Goal: Transaction & Acquisition: Purchase product/service

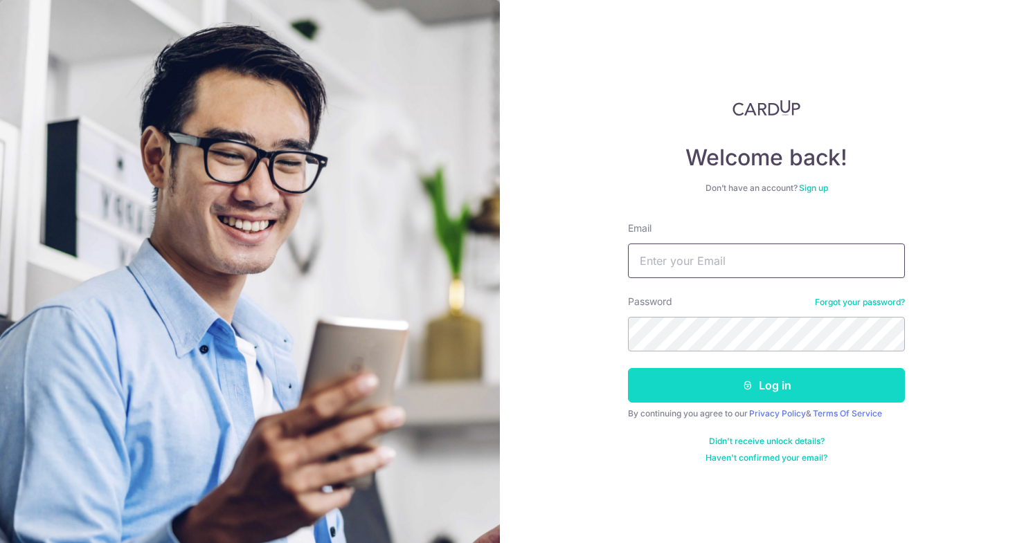
type input "[EMAIL_ADDRESS][DOMAIN_NAME]"
click at [692, 392] on button "Log in" at bounding box center [766, 385] width 277 height 35
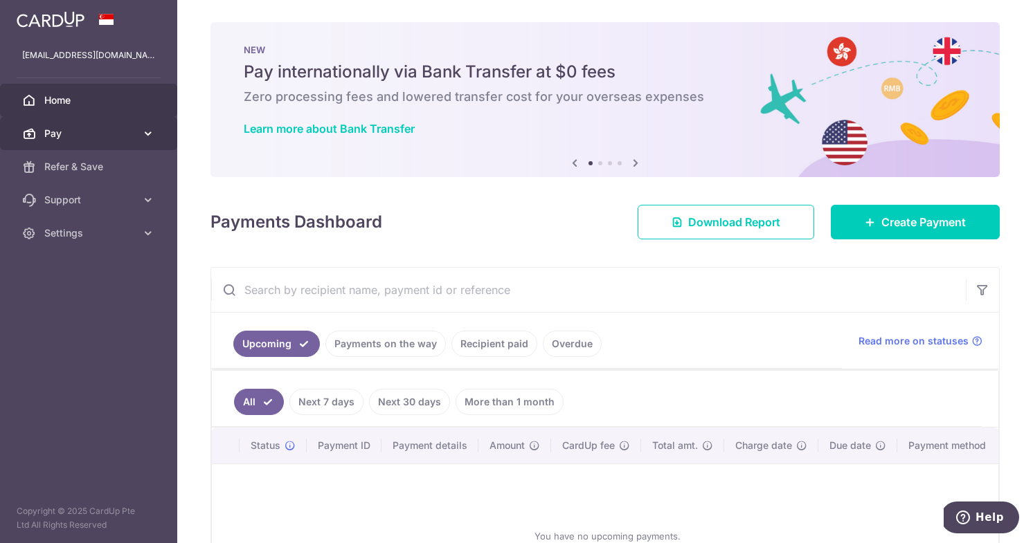
click at [71, 132] on span "Pay" at bounding box center [89, 134] width 91 height 14
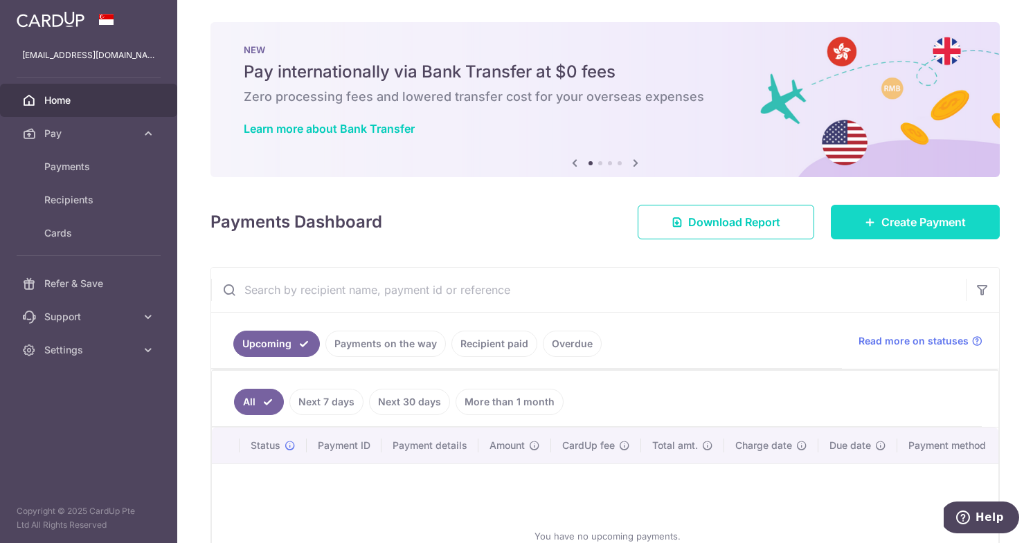
click at [865, 220] on icon at bounding box center [870, 222] width 11 height 11
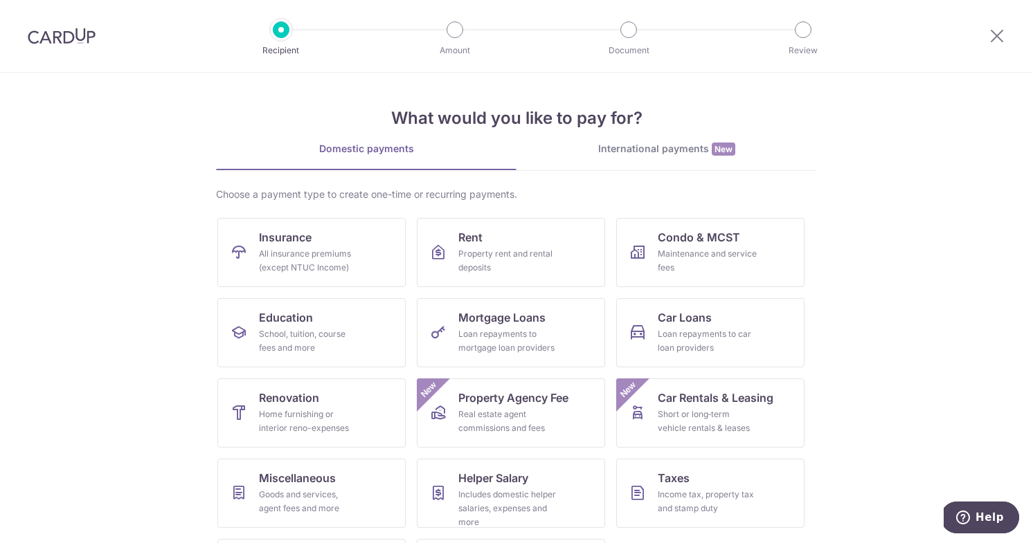
click at [664, 153] on div "International payments New" at bounding box center [666, 149] width 300 height 15
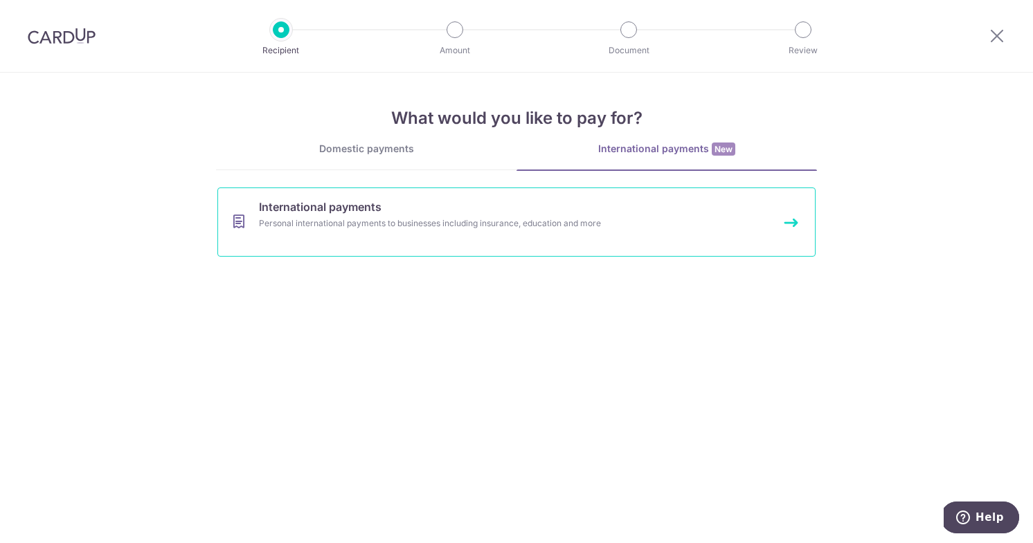
click at [471, 229] on div "Personal international payments to businesses including insurance, education an…" at bounding box center [498, 224] width 478 height 14
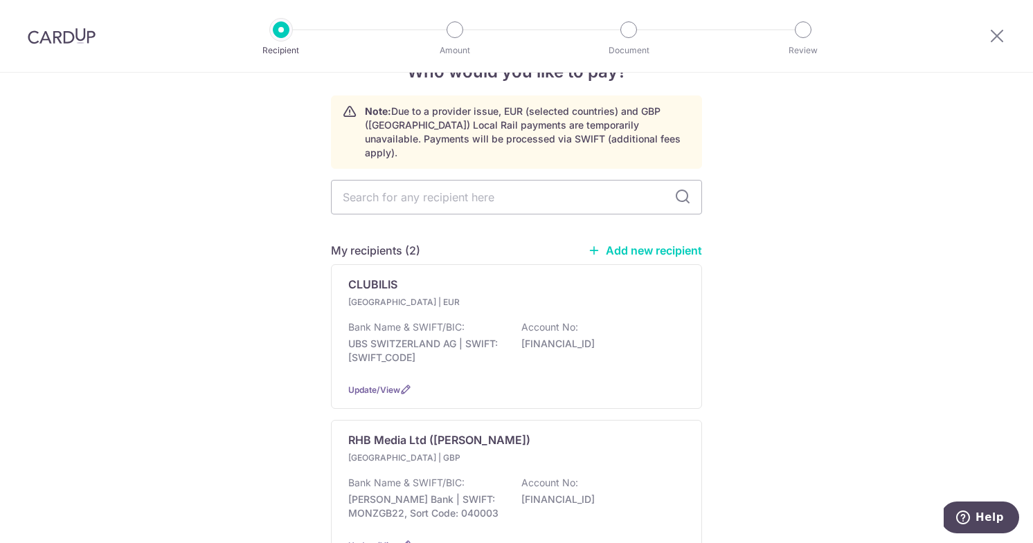
scroll to position [44, 0]
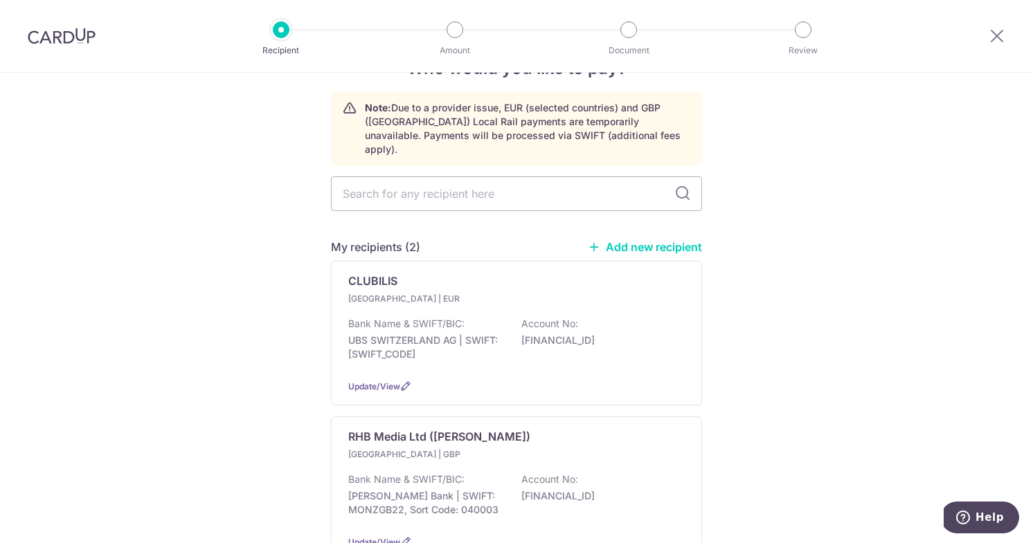
click at [647, 240] on link "Add new recipient" at bounding box center [645, 247] width 114 height 14
select select
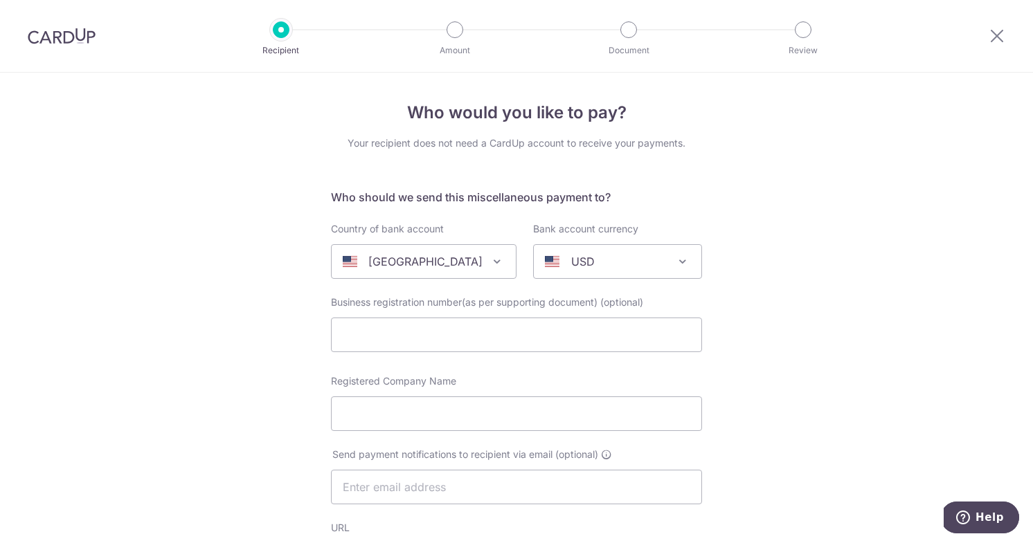
scroll to position [30, 0]
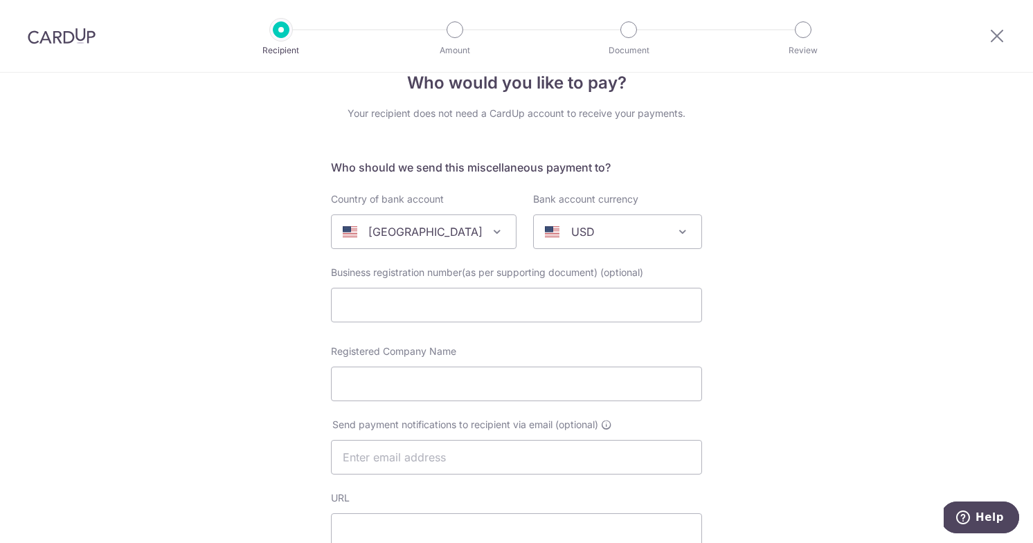
click at [489, 229] on span at bounding box center [497, 232] width 17 height 17
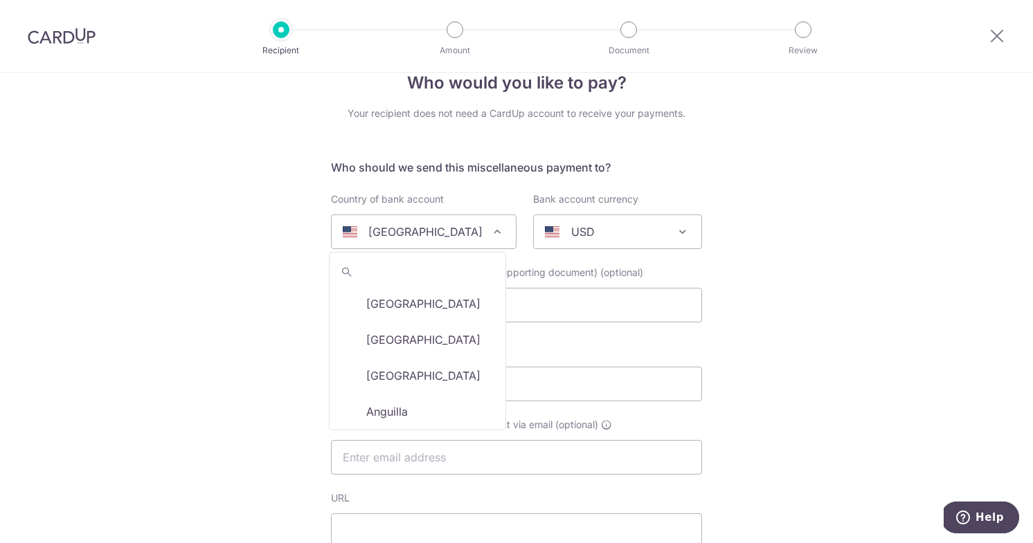
scroll to position [4245, 0]
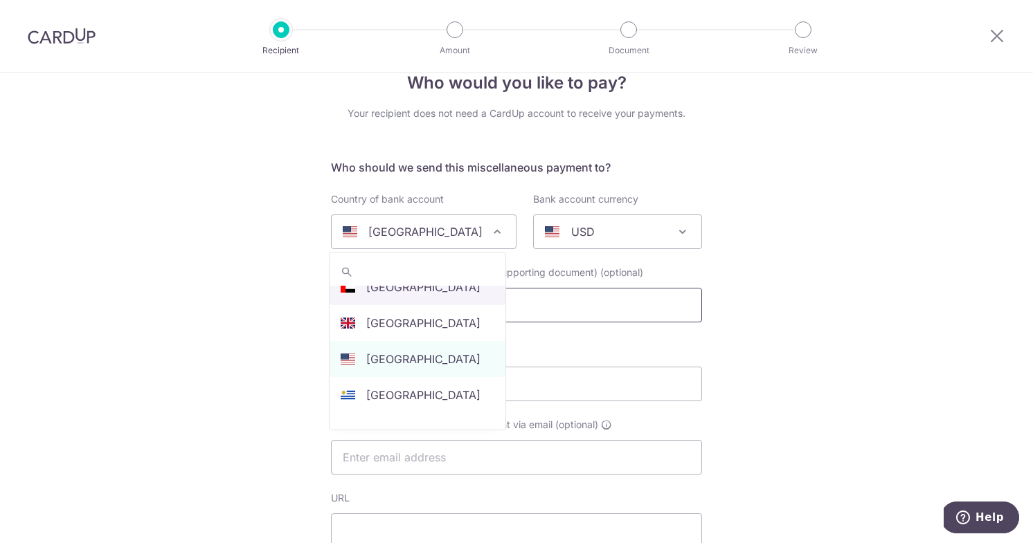
select select "2"
select select "[GEOGRAPHIC_DATA]"
select select
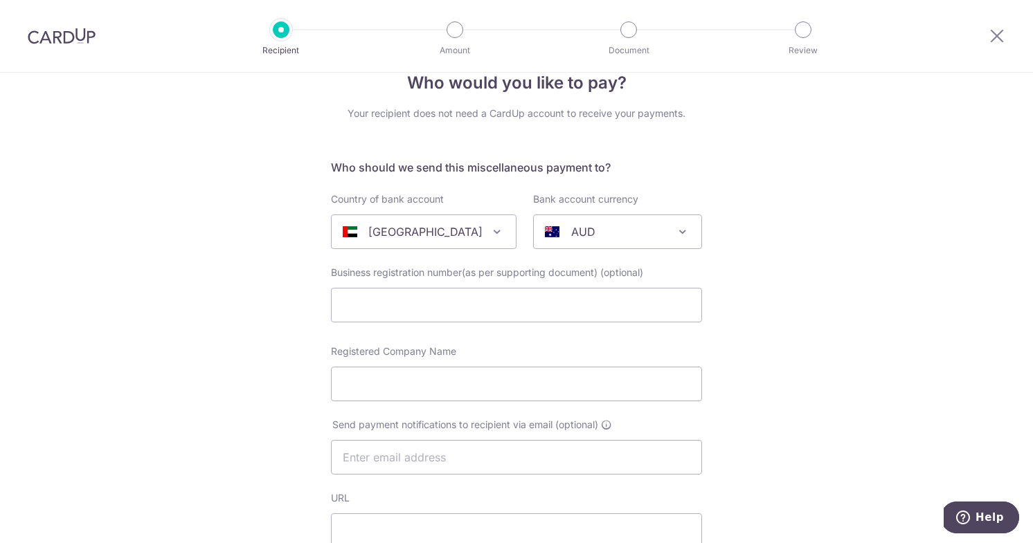
click at [645, 241] on span "AUD" at bounding box center [618, 231] width 168 height 33
type input "a"
type input "d"
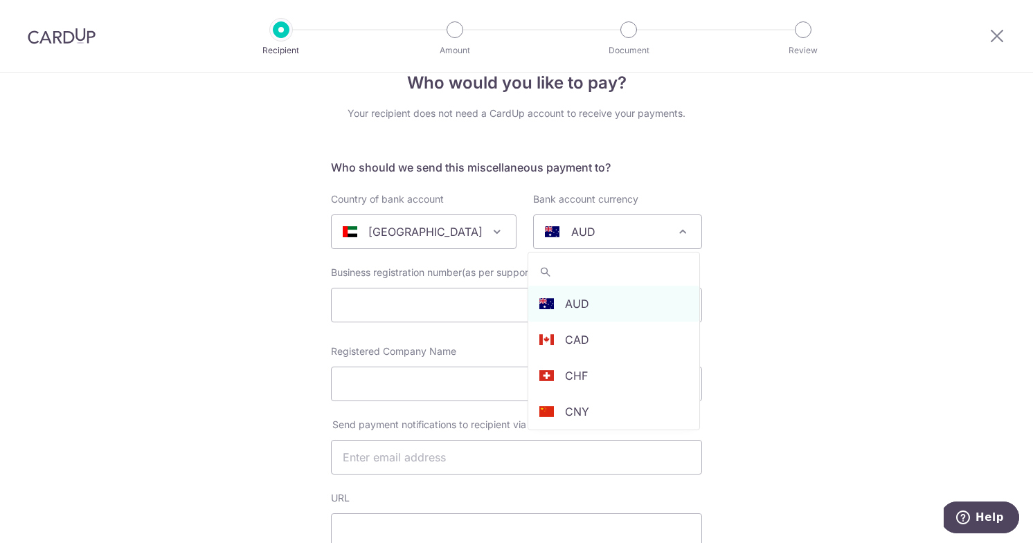
click at [663, 231] on div "AUD" at bounding box center [606, 232] width 123 height 17
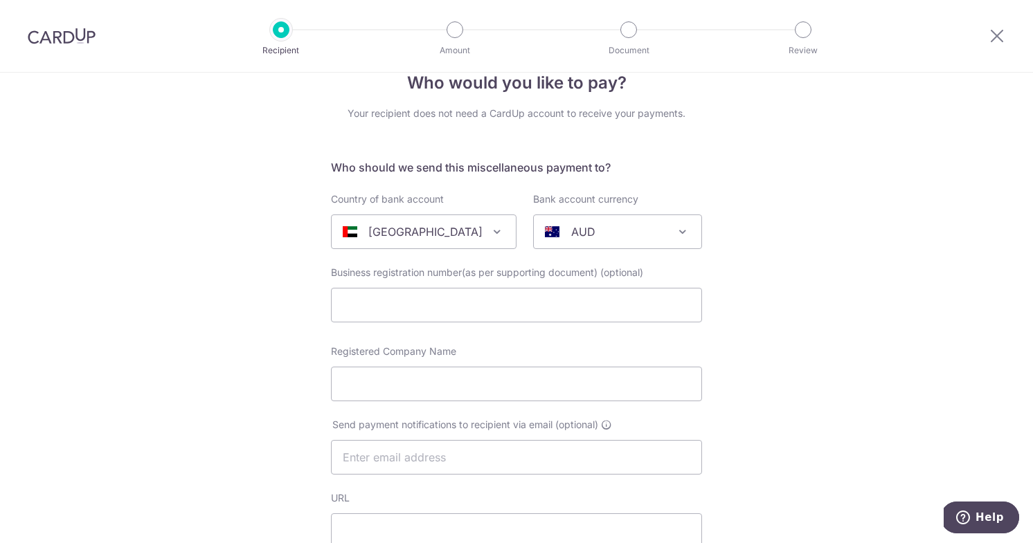
click at [663, 231] on div "AUD" at bounding box center [606, 232] width 123 height 17
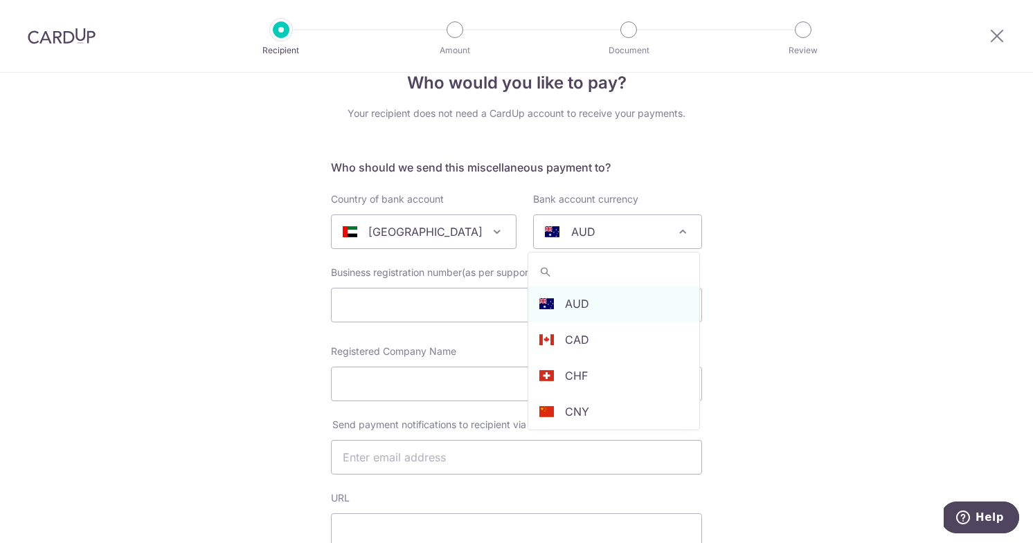
click at [473, 237] on p "[GEOGRAPHIC_DATA]" at bounding box center [425, 232] width 114 height 17
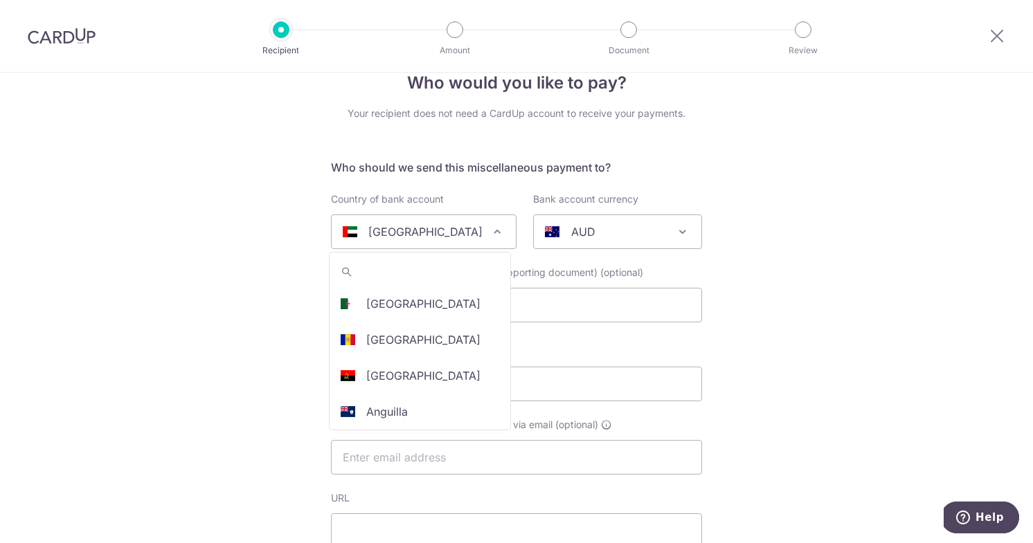
scroll to position [4209, 0]
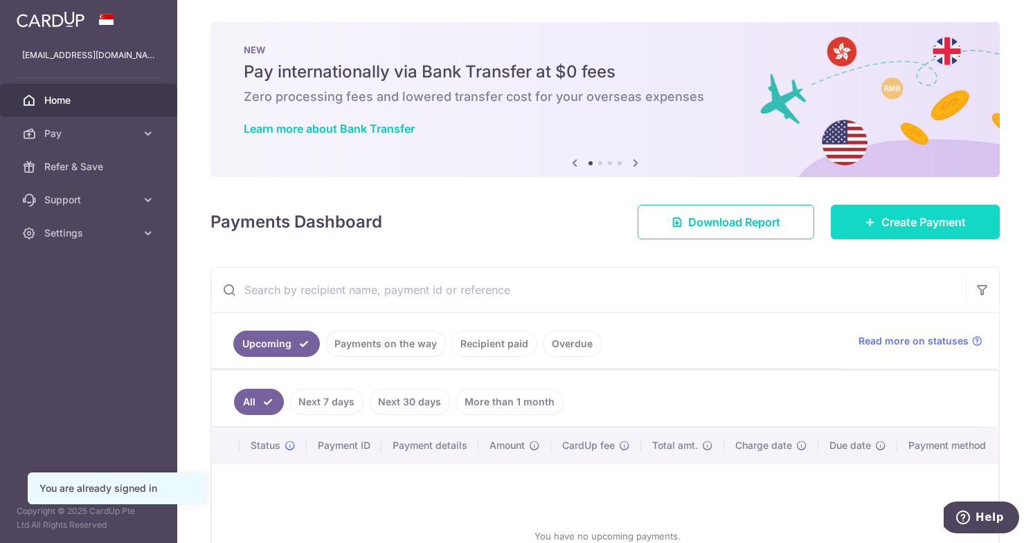
click at [865, 213] on link "Create Payment" at bounding box center [915, 222] width 169 height 35
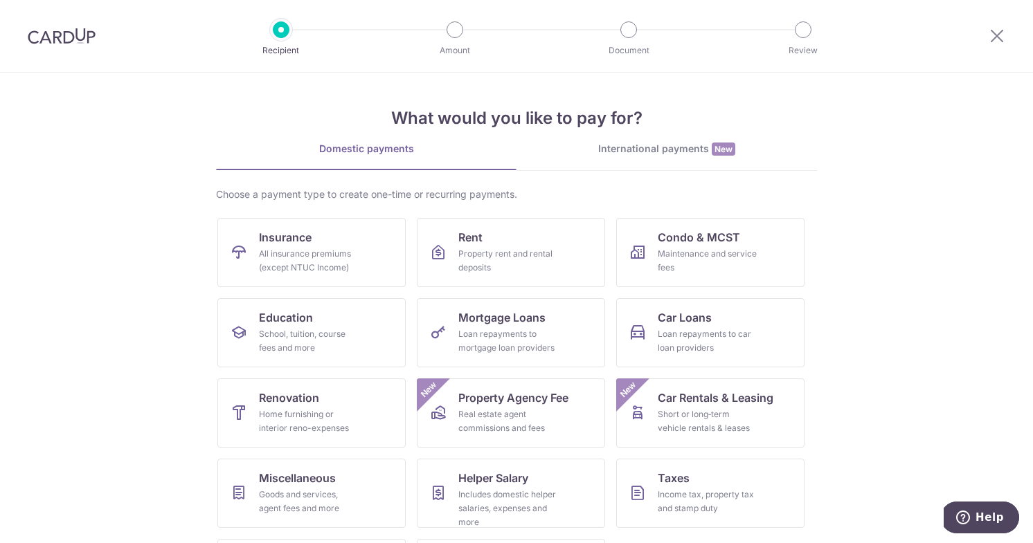
click at [615, 151] on div "International payments New" at bounding box center [666, 149] width 300 height 15
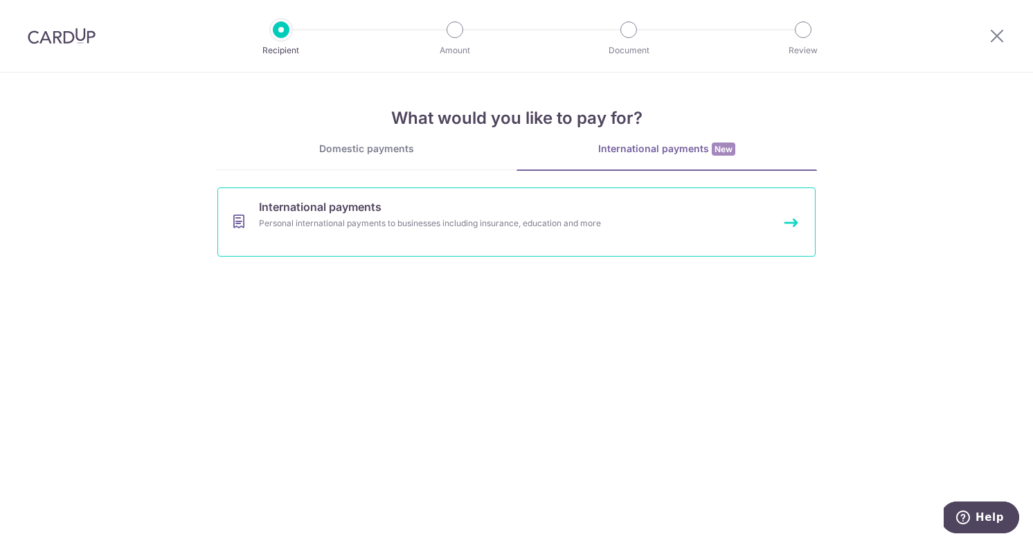
click at [385, 239] on link "International payments Personal international payments to businesses including …" at bounding box center [516, 222] width 598 height 69
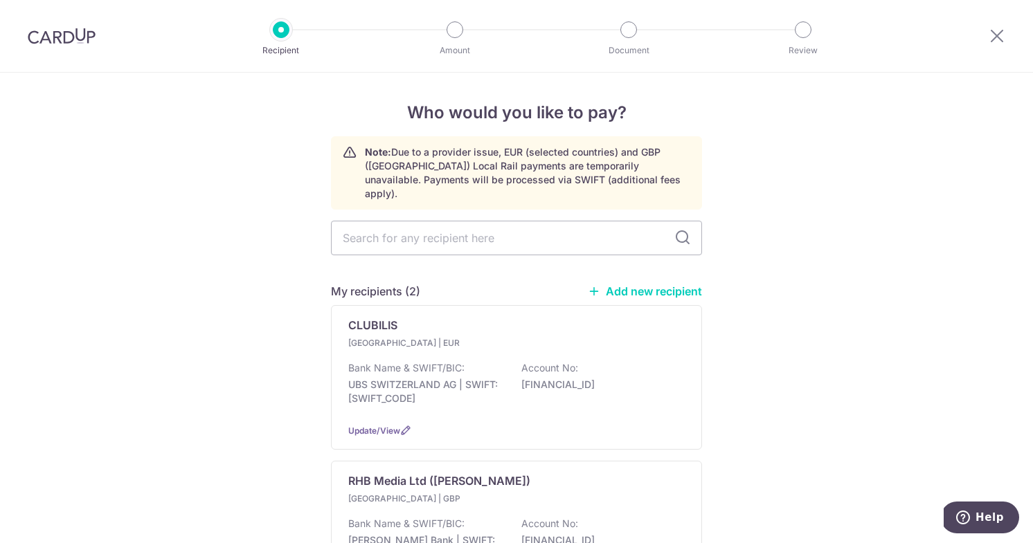
click at [627, 285] on link "Add new recipient" at bounding box center [645, 292] width 114 height 14
select select
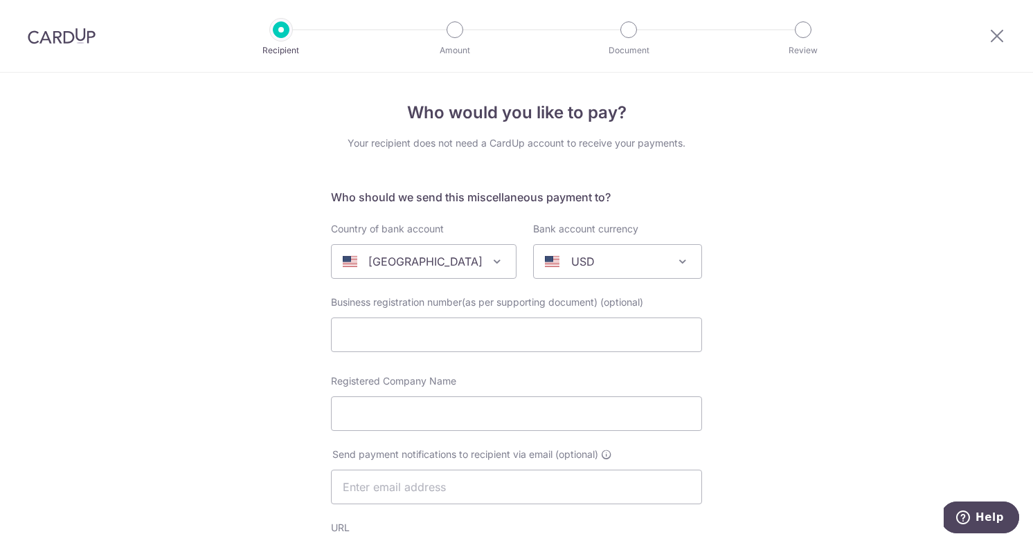
click at [489, 261] on span at bounding box center [497, 261] width 17 height 17
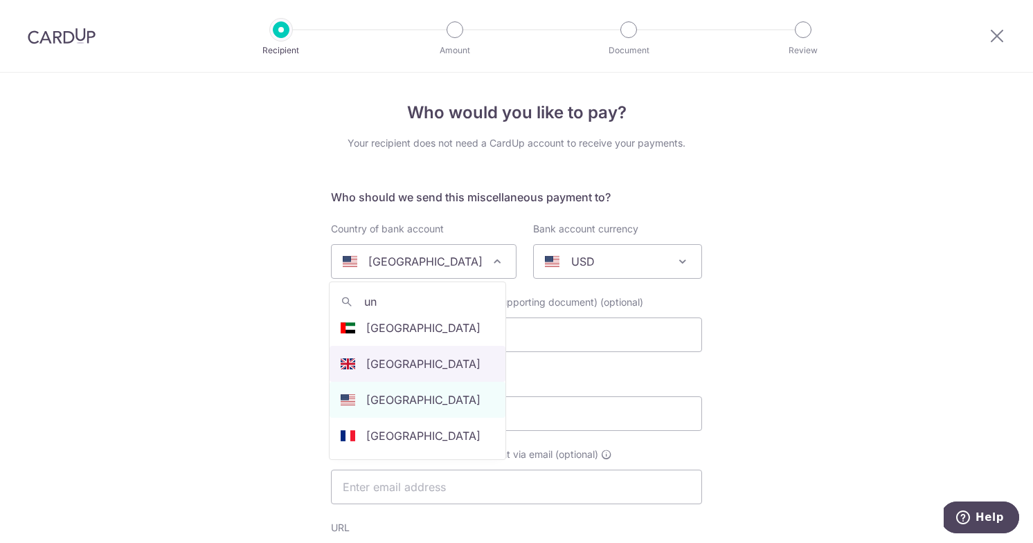
scroll to position [42, 0]
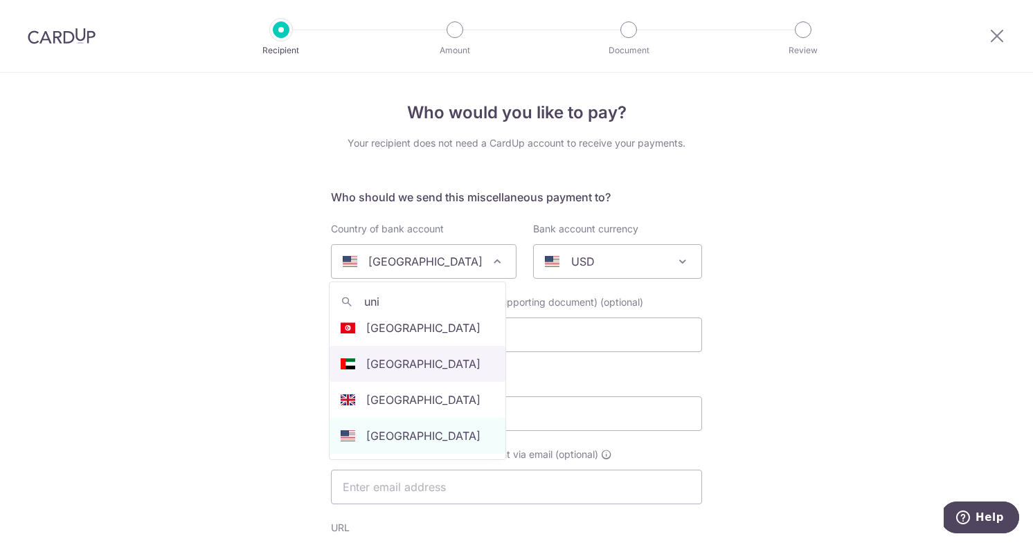
type input "uni"
select select "2"
select select "[GEOGRAPHIC_DATA]"
select select
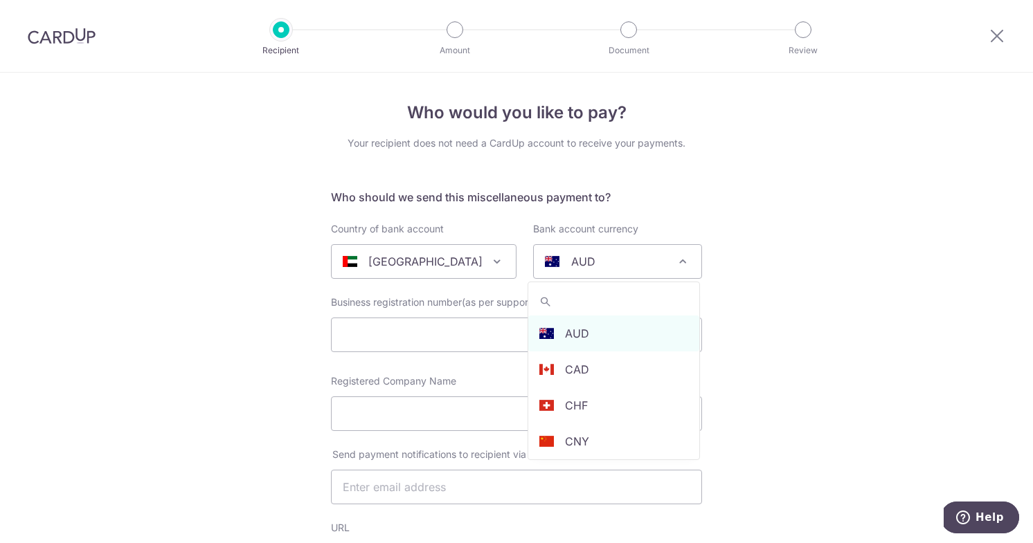
click at [606, 262] on div "AUD" at bounding box center [606, 261] width 123 height 17
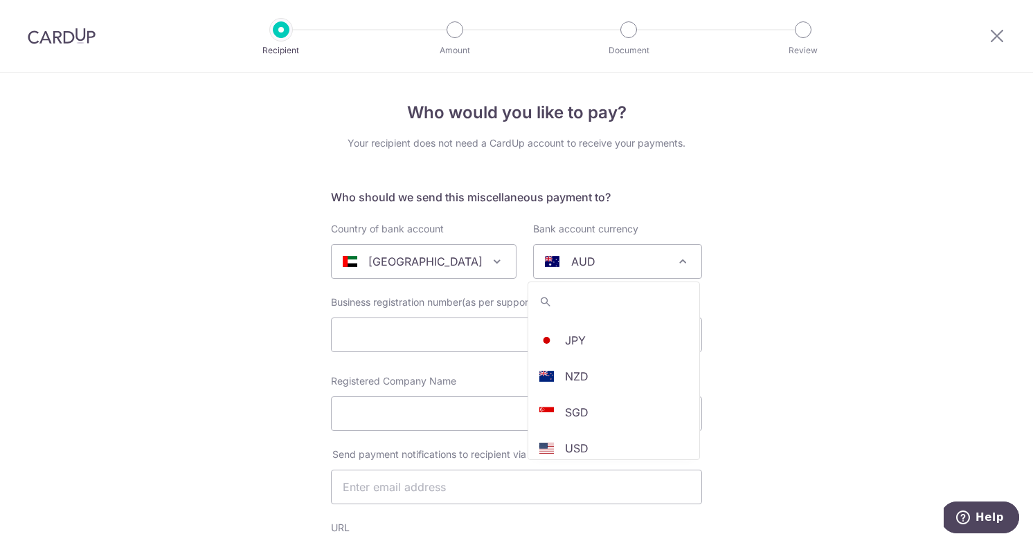
scroll to position [258, 0]
click at [618, 264] on div "USD" at bounding box center [606, 261] width 123 height 17
click at [667, 253] on span "GBP" at bounding box center [618, 261] width 168 height 33
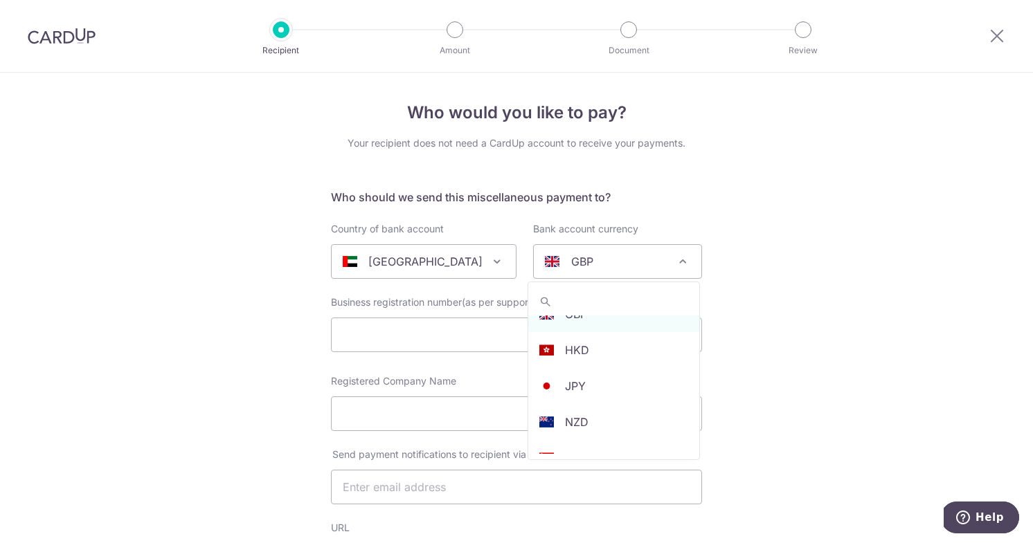
scroll to position [258, 0]
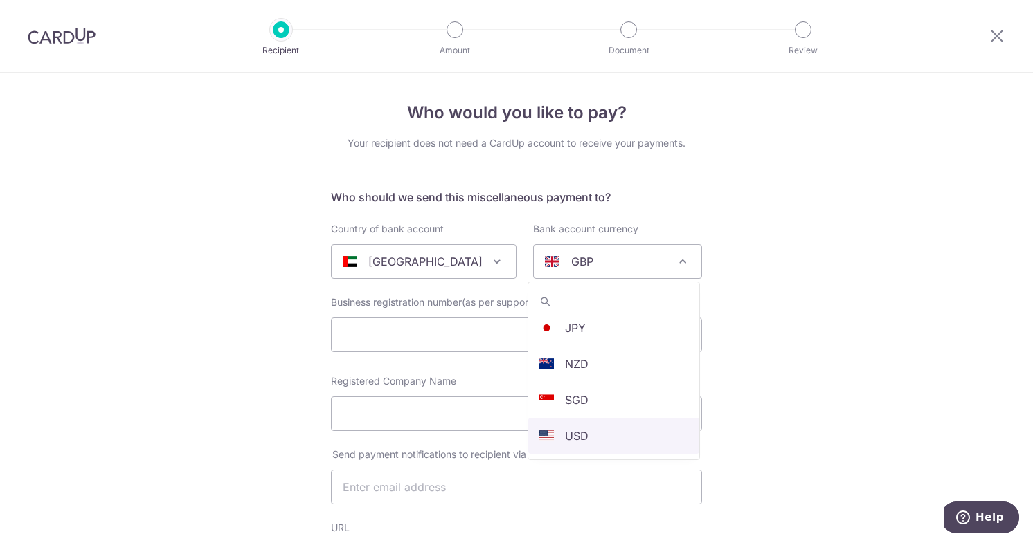
select select "5"
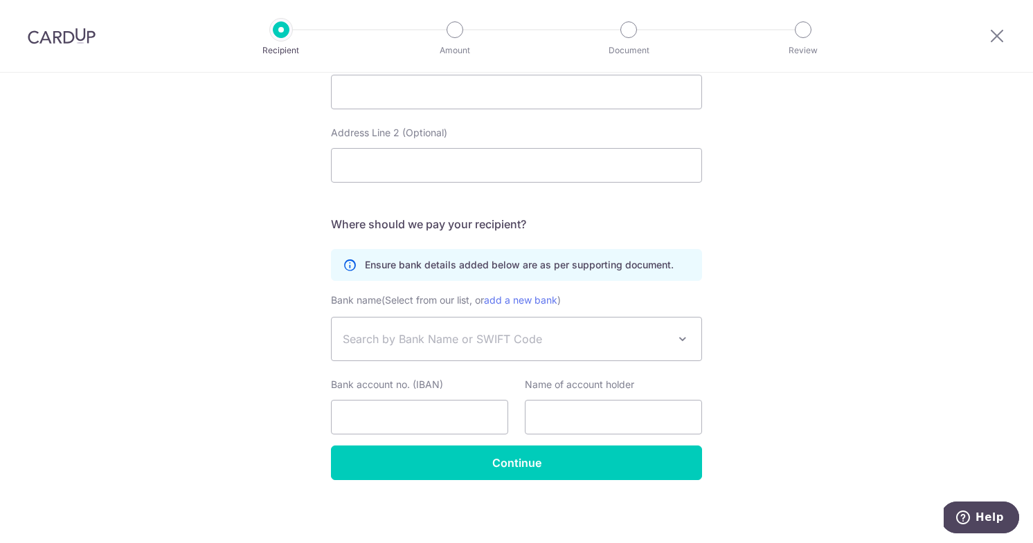
scroll to position [691, 0]
